Goal: Task Accomplishment & Management: Manage account settings

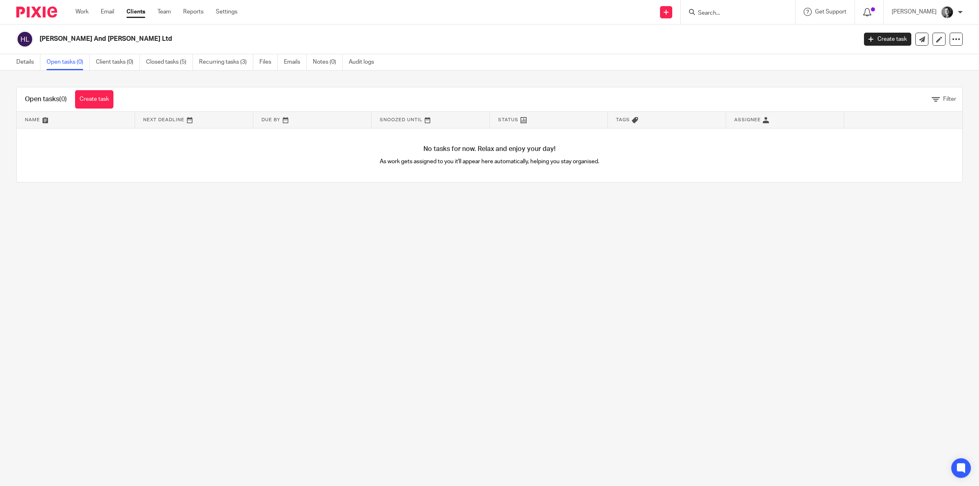
click at [872, 11] on icon at bounding box center [868, 12] width 8 height 8
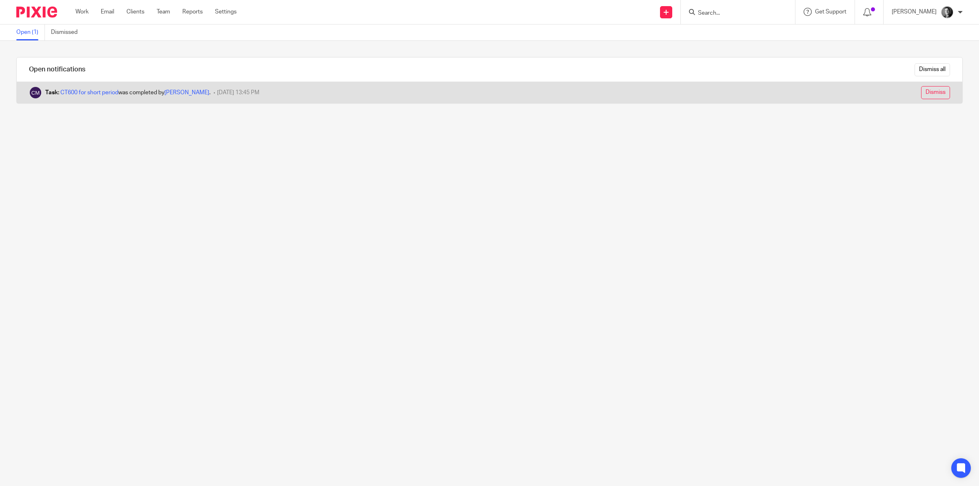
click at [921, 91] on input "Dismiss" at bounding box center [935, 92] width 29 height 13
